Goal: Task Accomplishment & Management: Complete application form

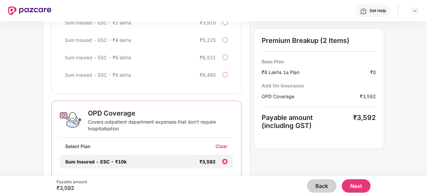
scroll to position [235, 0]
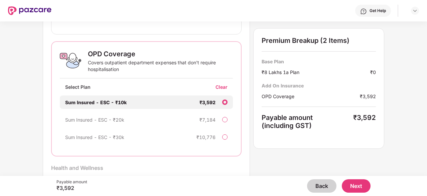
click at [220, 89] on div "Clear" at bounding box center [224, 87] width 17 height 6
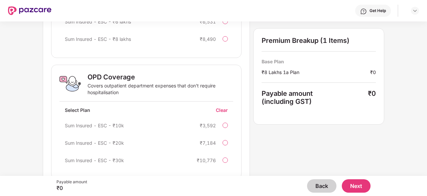
scroll to position [241, 0]
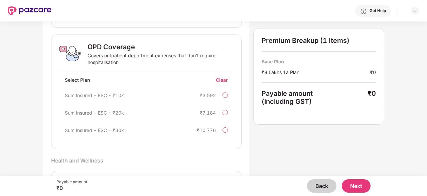
click at [355, 191] on button "Next" at bounding box center [356, 185] width 29 height 13
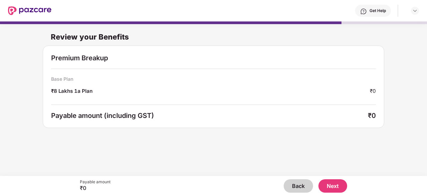
click at [341, 189] on button "Next" at bounding box center [333, 185] width 29 height 13
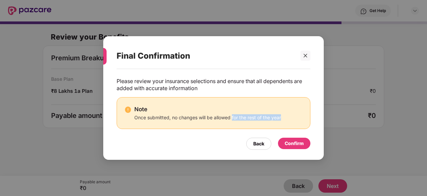
drag, startPoint x: 232, startPoint y: 117, endPoint x: 291, endPoint y: 119, distance: 59.2
click at [291, 119] on div "Note Once submitted, no changes will be allowed for the rest of the year" at bounding box center [213, 112] width 177 height 15
click at [294, 146] on div "Confirm" at bounding box center [294, 142] width 19 height 7
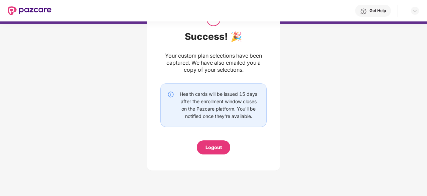
scroll to position [37, 0]
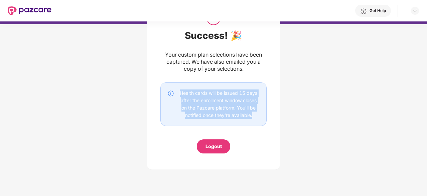
drag, startPoint x: 176, startPoint y: 91, endPoint x: 257, endPoint y: 121, distance: 86.5
click at [257, 121] on div "Health cards will be issued 15 days after the enrollment window closes on the P…" at bounding box center [214, 103] width 106 height 43
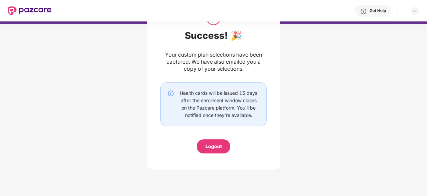
scroll to position [0, 0]
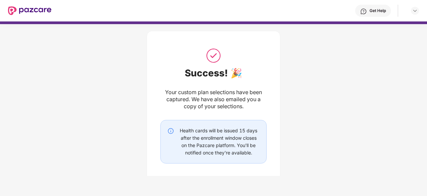
click at [35, 12] on img at bounding box center [29, 10] width 43 height 9
